Goal: Find specific page/section: Find specific page/section

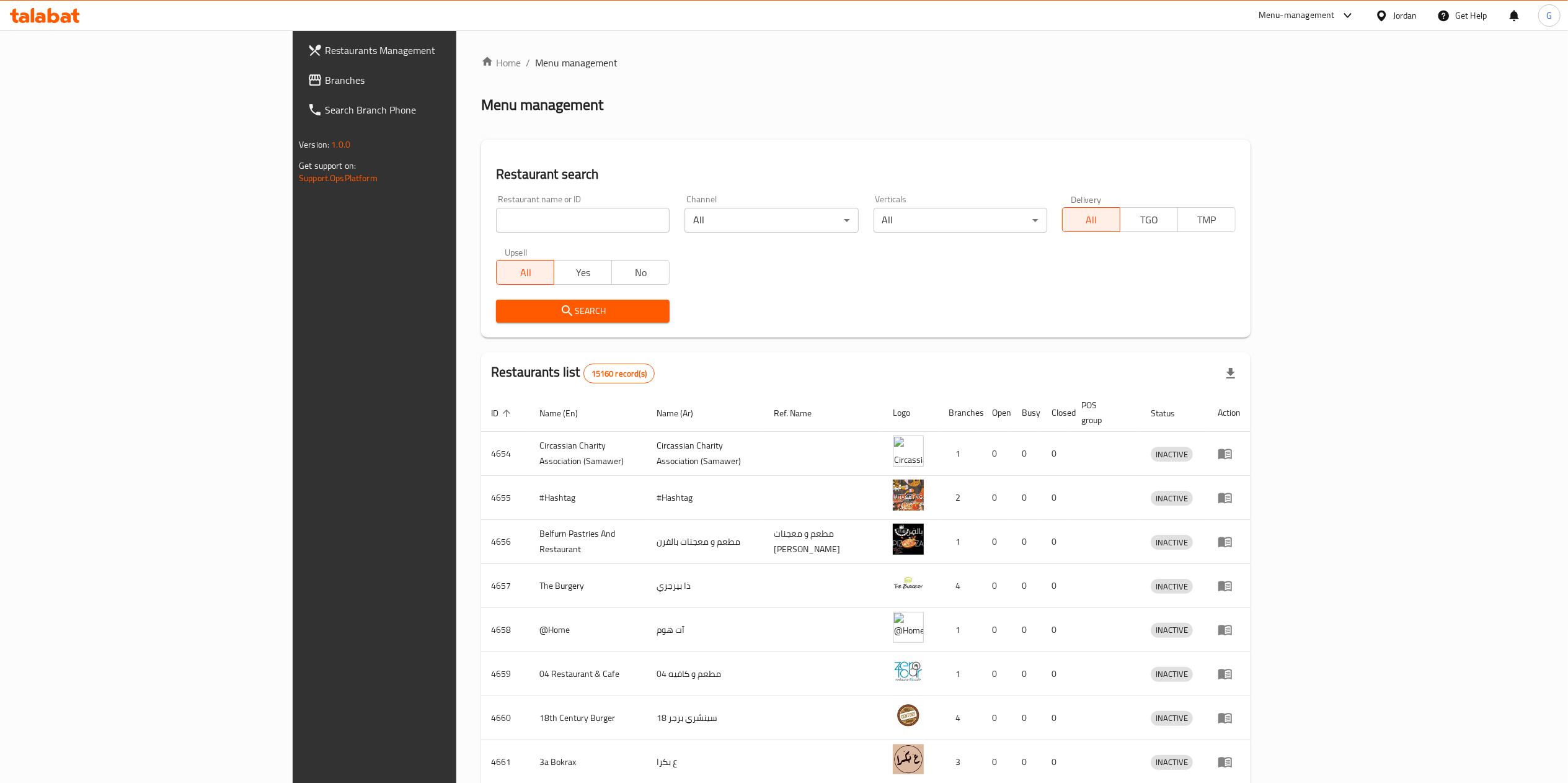
click at [481, 222] on div "Home / Menu management Menu management Restaurant search Restaurant name or ID …" at bounding box center [866, 485] width 769 height 859
click at [496, 222] on input "search" at bounding box center [582, 220] width 173 height 25
click button "Search" at bounding box center [582, 311] width 173 height 23
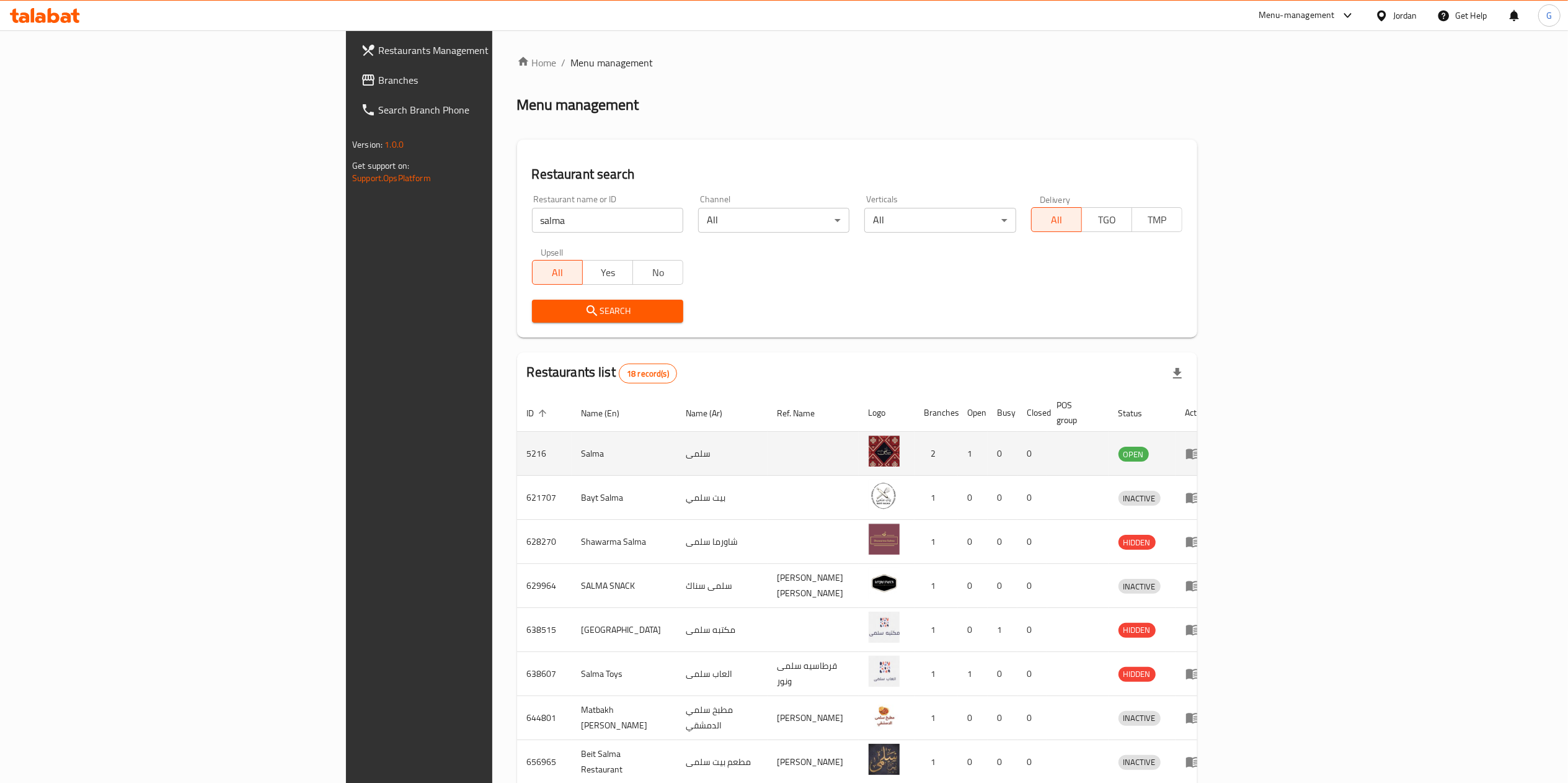
click at [517, 439] on td "5216" at bounding box center [544, 454] width 55 height 44
copy td "5216"
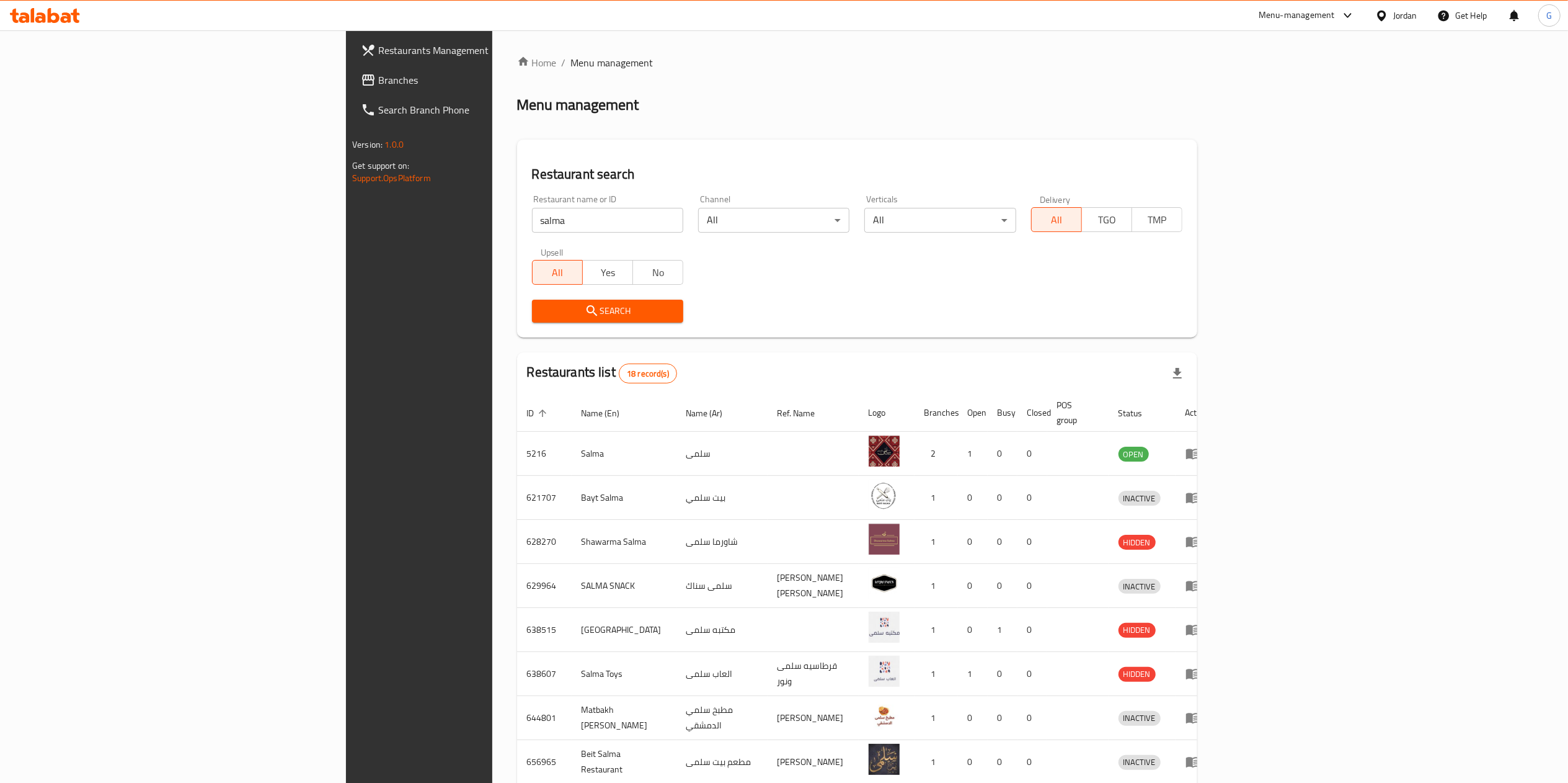
click at [532, 211] on input "salma" at bounding box center [608, 220] width 151 height 25
click button "Search" at bounding box center [608, 311] width 151 height 23
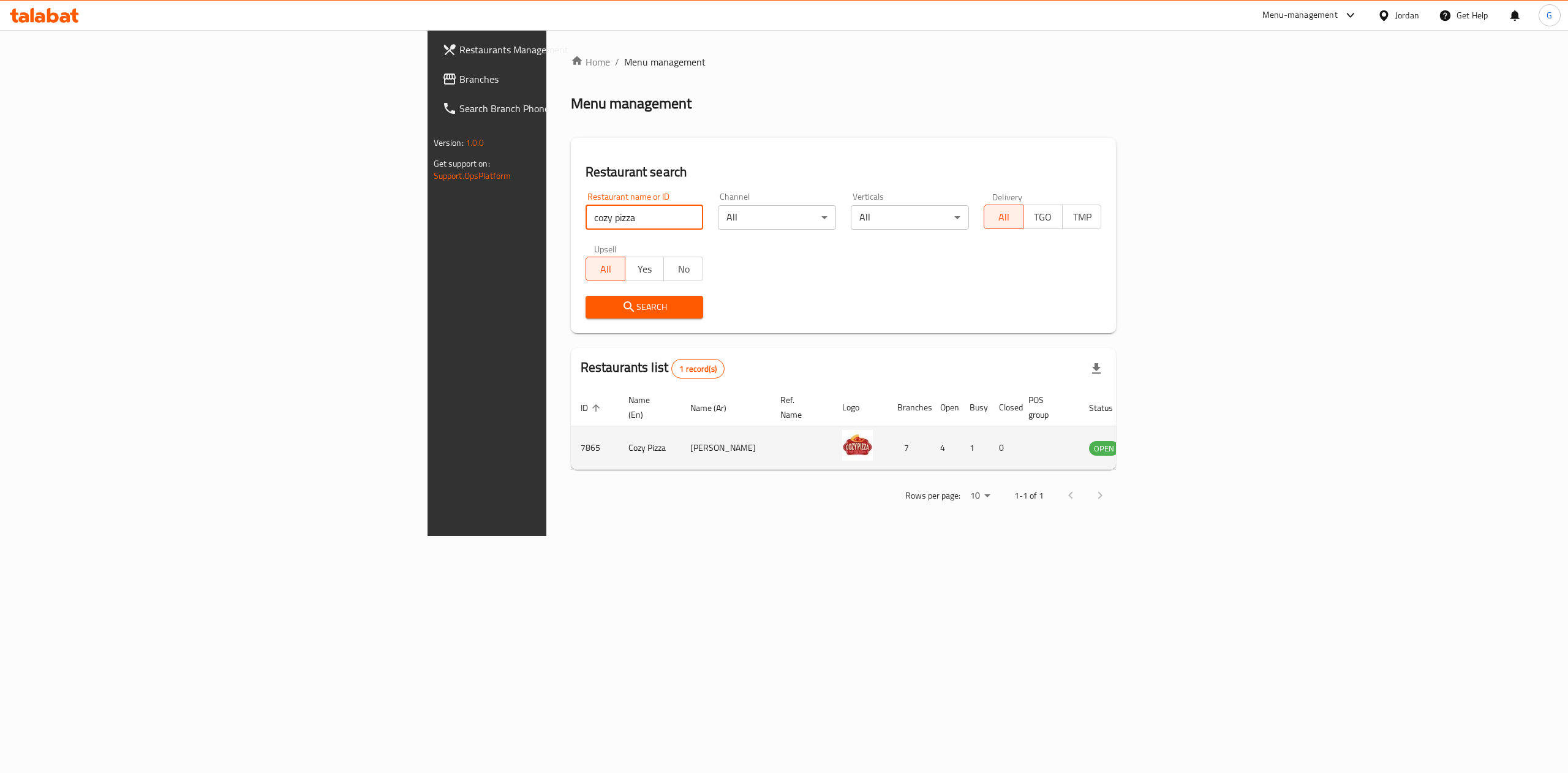
click at [571, 432] on td "7865" at bounding box center [595, 448] width 48 height 44
copy td "7865"
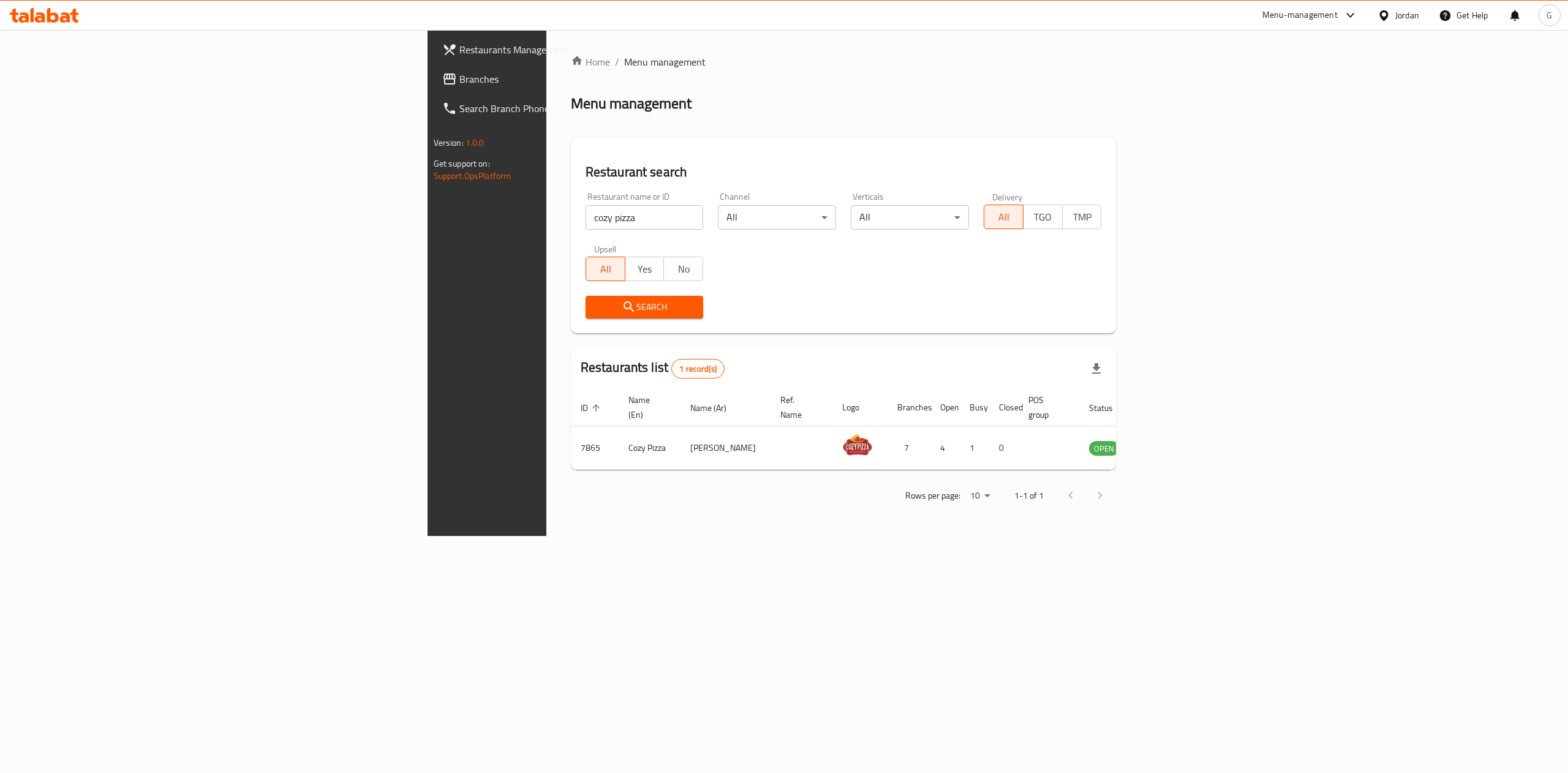
click at [586, 214] on input "cozy pizza" at bounding box center [645, 217] width 118 height 25
type input "sizzle grill"
click button "Search" at bounding box center [645, 307] width 118 height 23
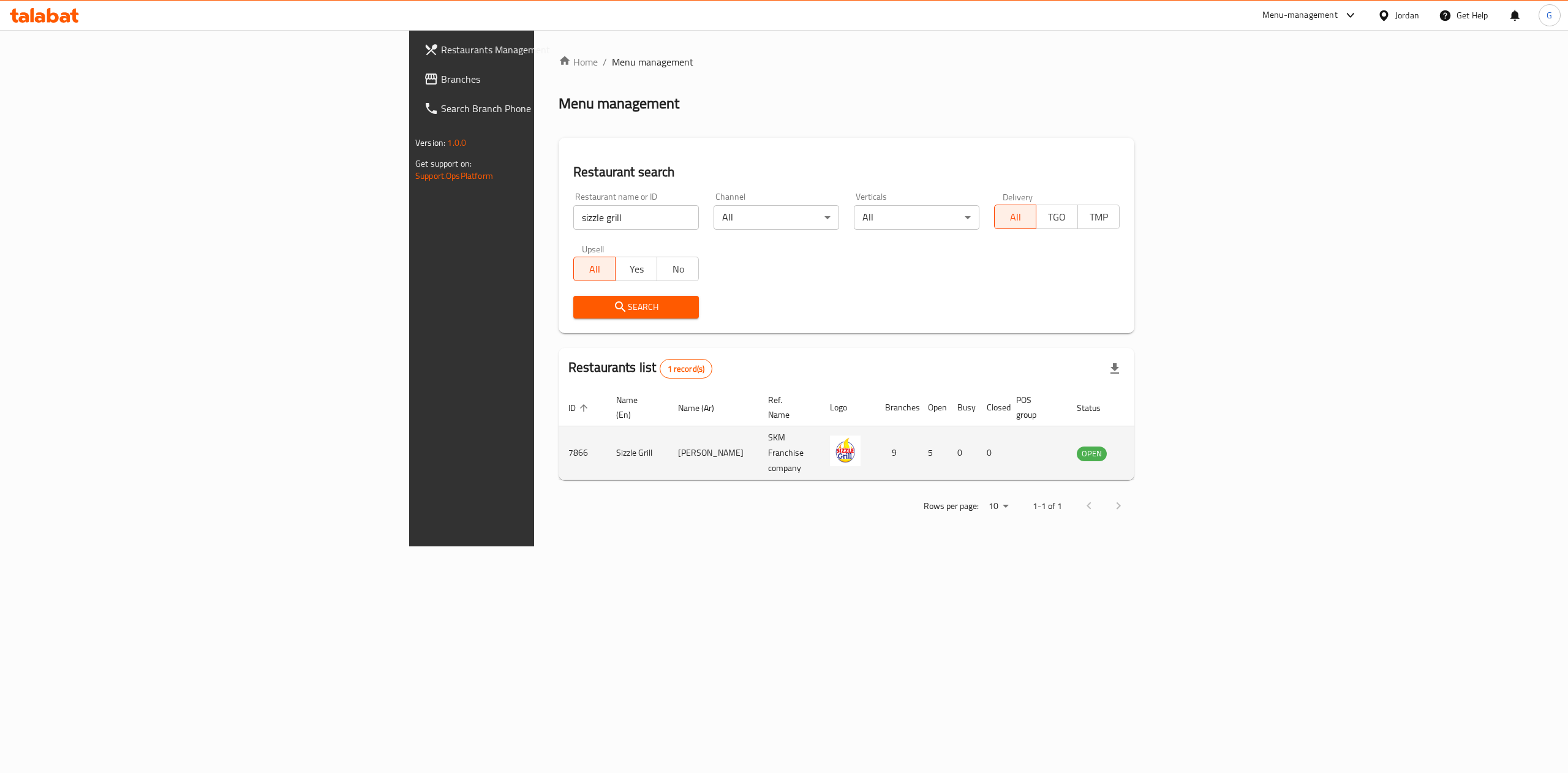
click at [559, 438] on td "7866" at bounding box center [583, 453] width 48 height 54
copy td "7866"
